Goal: Transaction & Acquisition: Purchase product/service

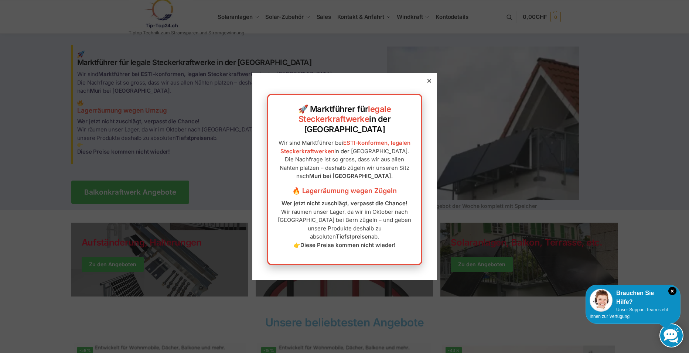
click at [427, 83] on icon at bounding box center [429, 81] width 4 height 4
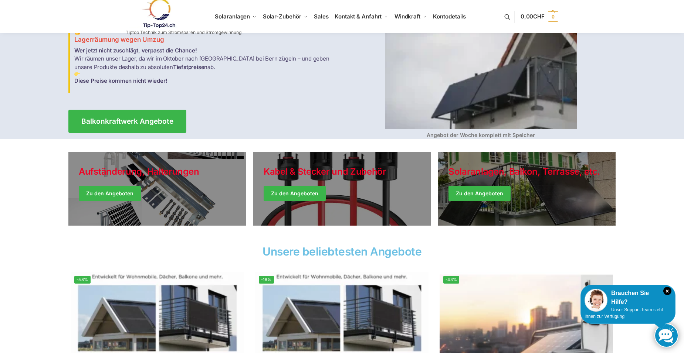
scroll to position [62, 0]
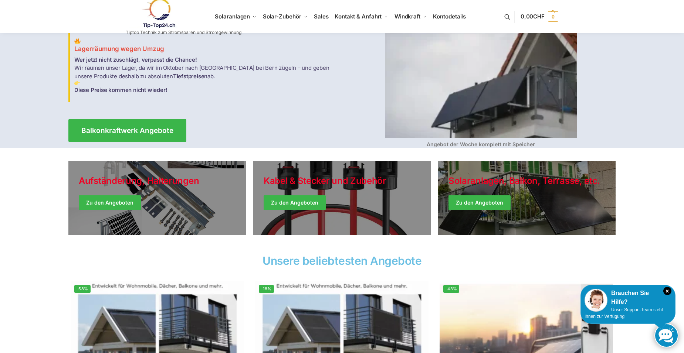
click at [475, 92] on img at bounding box center [481, 61] width 192 height 153
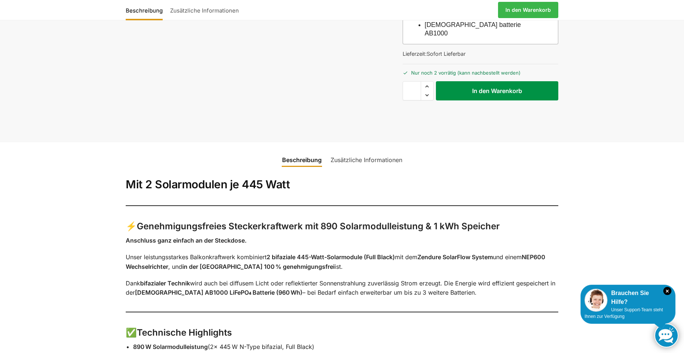
scroll to position [246, 0]
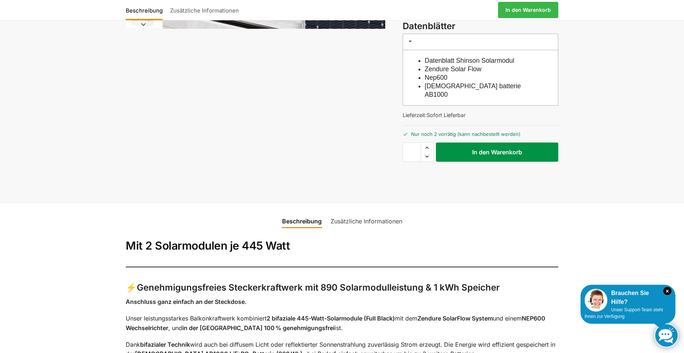
click at [501, 143] on button "In den Warenkorb" at bounding box center [497, 152] width 122 height 19
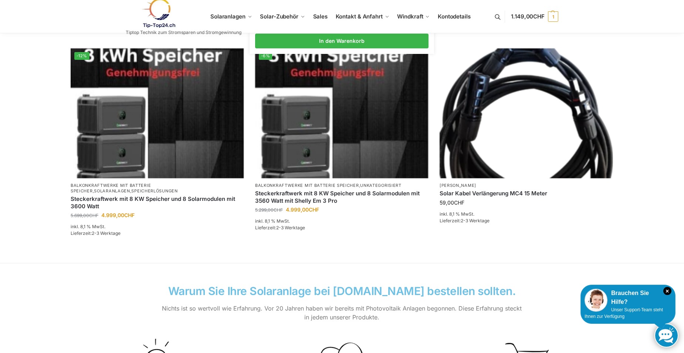
scroll to position [369, 0]
